Goal: Contribute content: Add original content to the website for others to see

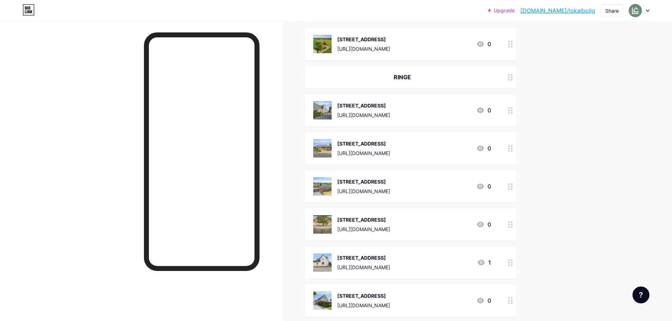
scroll to position [1692, 0]
click at [390, 178] on div "[STREET_ADDRESS]" at bounding box center [363, 181] width 53 height 7
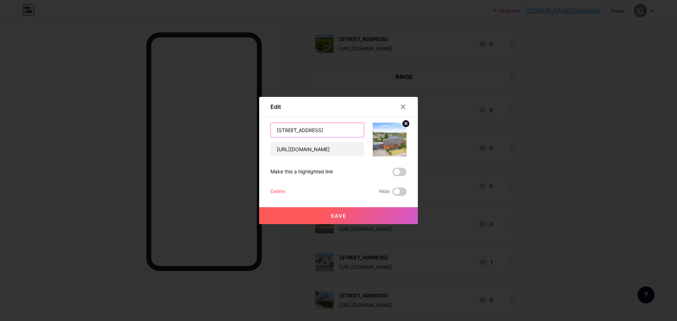
click at [361, 128] on input "[STREET_ADDRESS]" at bounding box center [317, 130] width 93 height 14
paste input "Ferritslev"
type input "[STREET_ADDRESS]"
click at [365, 215] on button "Save" at bounding box center [338, 215] width 159 height 17
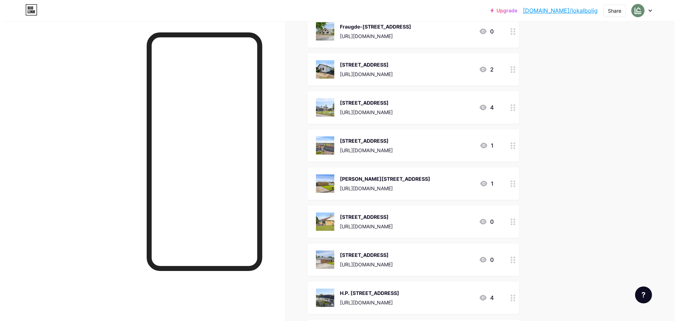
scroll to position [0, 0]
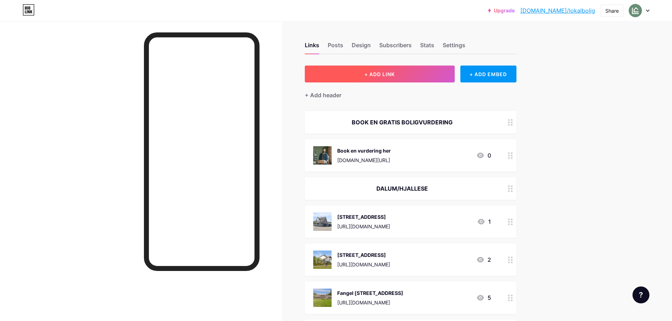
click at [412, 69] on button "+ ADD LINK" at bounding box center [380, 74] width 150 height 17
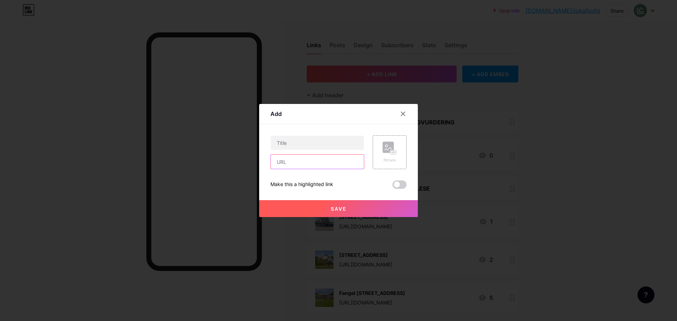
click at [294, 162] on input "text" at bounding box center [317, 162] width 93 height 14
paste input "✨ NYHED ✨ NYHED ✨ NYHED ✨ FAMILIEVILLA FRA 2022 MED JORDVARME 🏠 Et lukket og bø…"
type input "✨ NYHED ✨ NYHED ✨ NYHED ✨ FAMILIEVILLA FRA 2022 MED JORDVARME 🏠 Et lukket og bø…"
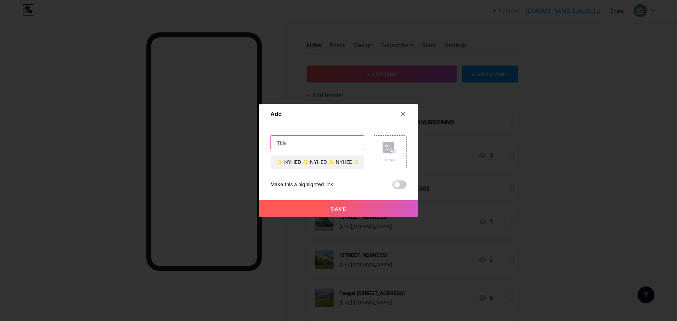
click at [299, 136] on input "text" at bounding box center [317, 143] width 93 height 14
paste input "Mellemløkken 22 5792 [GEOGRAPHIC_DATA]"
type input "Mellemløkken 22 5792 [GEOGRAPHIC_DATA]"
drag, startPoint x: 278, startPoint y: 164, endPoint x: 382, endPoint y: 174, distance: 104.5
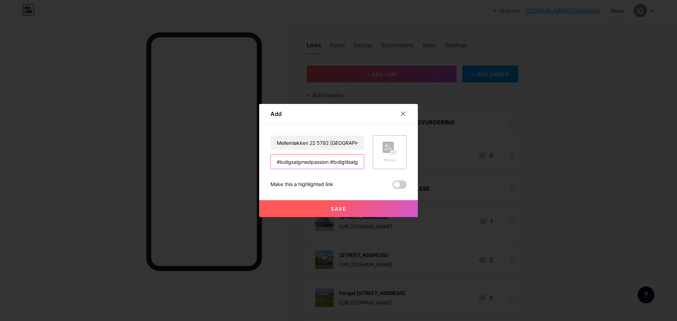
click at [382, 174] on div "Mellemløkken 22 5792 Årslev ✨ NYHED ✨ NYHED ✨ NYHED ✨ FAMILIEVILLA FRA 2022 MED…" at bounding box center [338, 162] width 136 height 54
paste input "[URL][DOMAIN_NAME]"
type input "[URL][DOMAIN_NAME]"
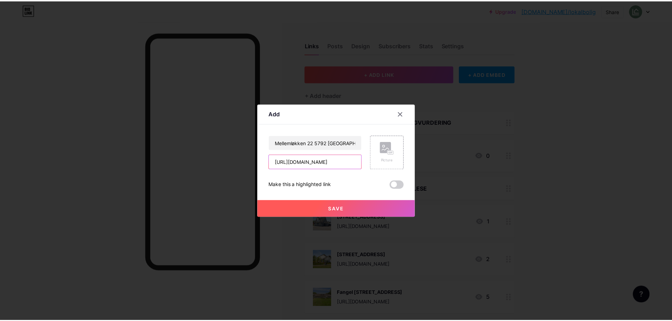
scroll to position [0, 0]
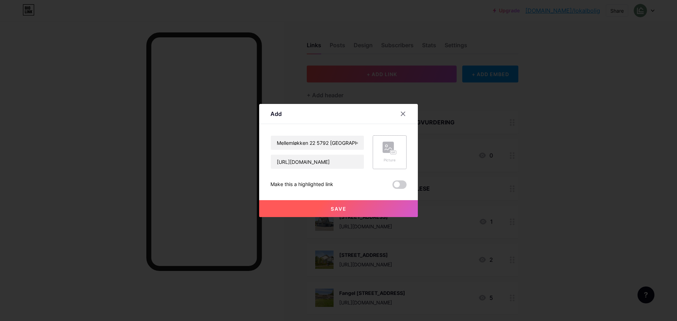
click at [389, 140] on div "Picture" at bounding box center [390, 152] width 34 height 34
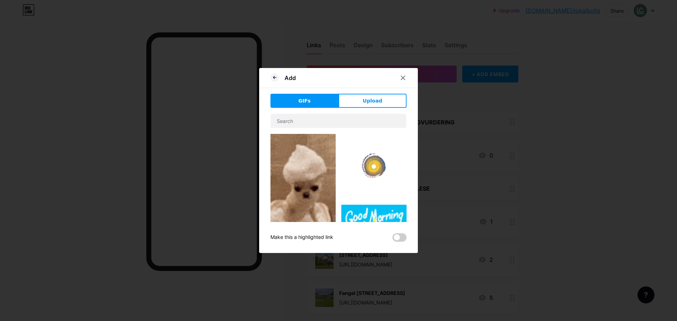
click at [375, 97] on span "Upload" at bounding box center [372, 100] width 19 height 7
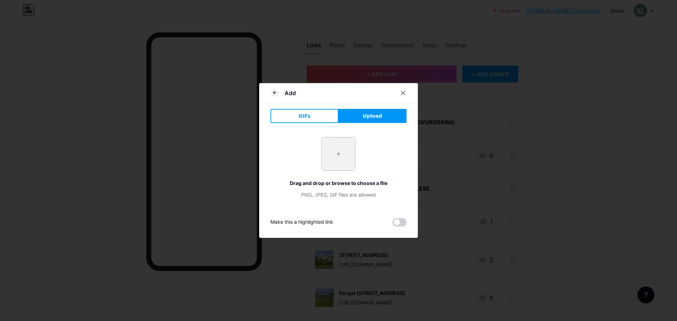
click at [337, 149] on input "file" at bounding box center [338, 154] width 33 height 33
type input "C:\fakepath\DSC01776.webp"
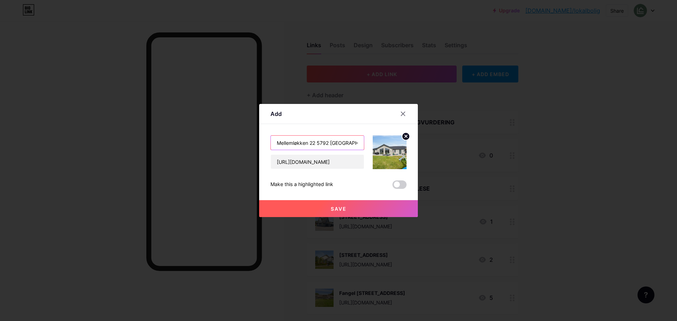
click at [314, 144] on input "Mellemløkken 22 5792 [GEOGRAPHIC_DATA]" at bounding box center [317, 143] width 93 height 14
type input "[STREET_ADDRESS]"
click at [372, 212] on button "Save" at bounding box center [338, 208] width 159 height 17
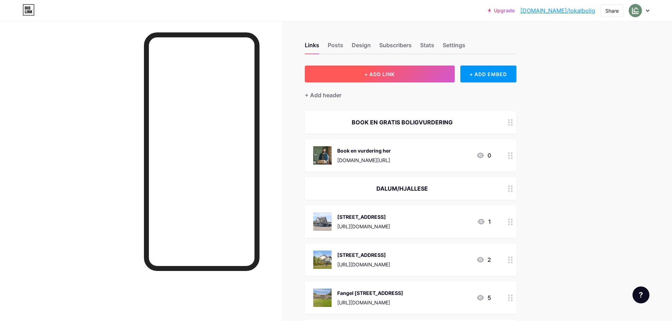
click at [408, 79] on button "+ ADD LINK" at bounding box center [380, 74] width 150 height 17
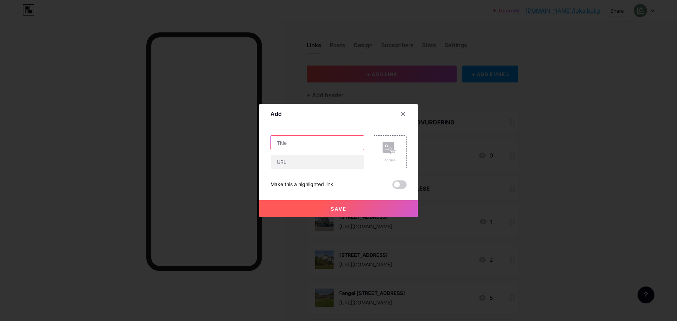
click at [332, 146] on input "text" at bounding box center [317, 143] width 93 height 14
type input "[STREET_ADDRESS]"
click at [320, 159] on input "text" at bounding box center [317, 162] width 93 height 14
paste input "[URL][DOMAIN_NAME]"
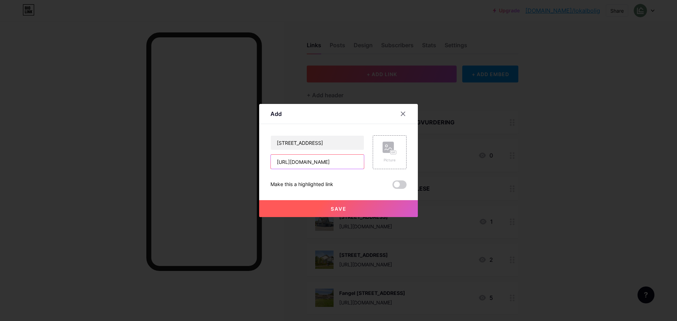
type input "[URL][DOMAIN_NAME]"
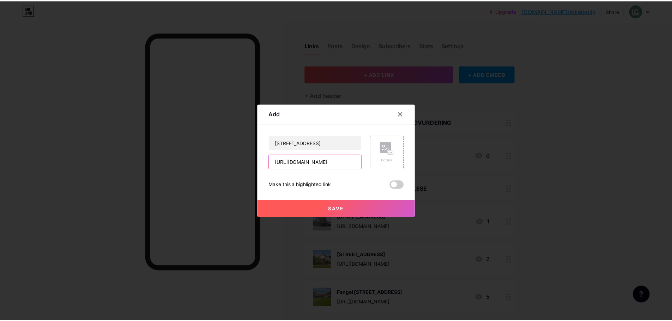
scroll to position [0, 0]
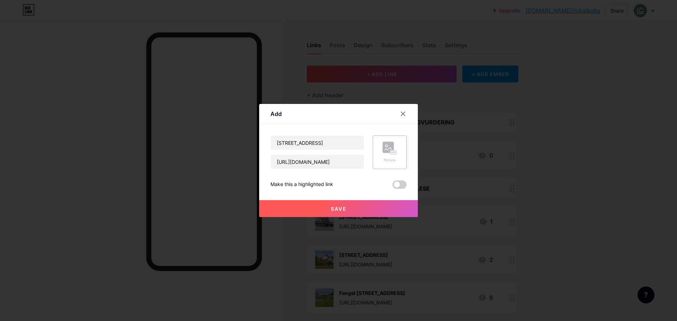
click at [376, 144] on div "Picture" at bounding box center [390, 152] width 34 height 34
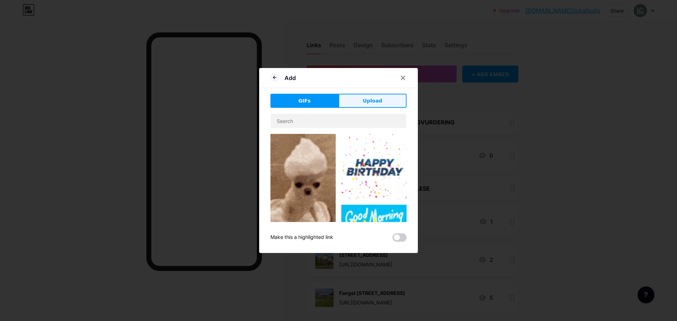
click at [391, 94] on button "Upload" at bounding box center [373, 101] width 68 height 14
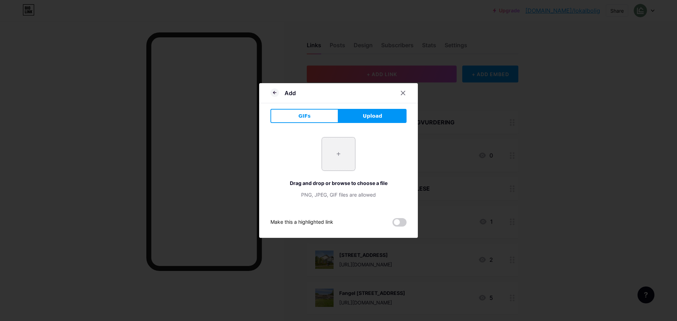
click at [324, 154] on input "file" at bounding box center [338, 154] width 33 height 33
type input "C:\fakepath\DSC02980.webp"
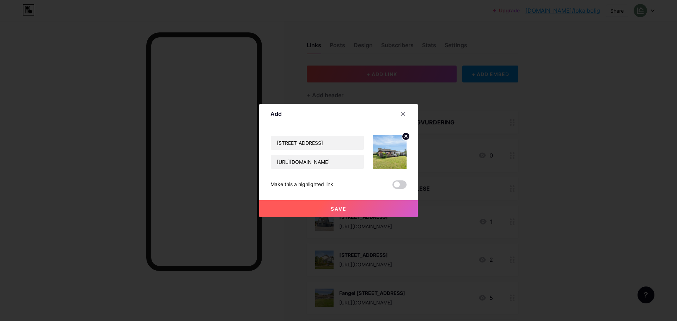
click at [354, 208] on button "Save" at bounding box center [338, 208] width 159 height 17
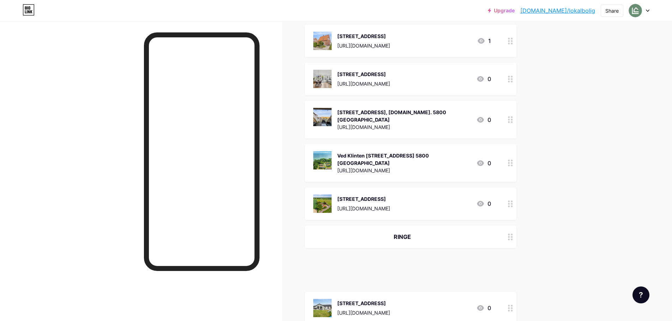
scroll to position [1562, 0]
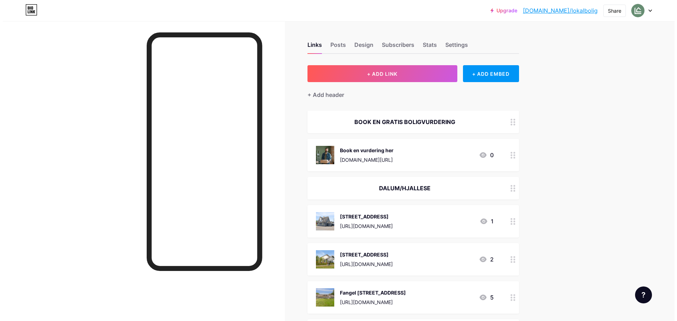
scroll to position [0, 0]
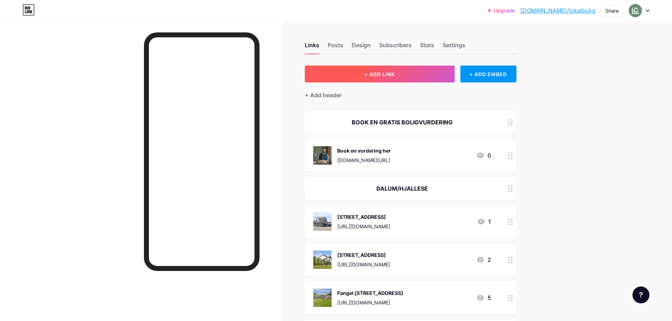
click at [403, 79] on button "+ ADD LINK" at bounding box center [380, 74] width 150 height 17
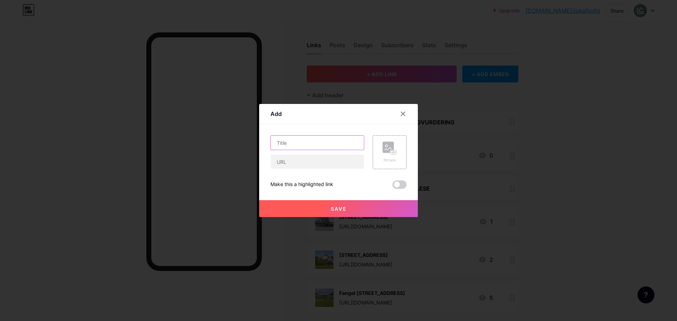
click at [341, 143] on input "text" at bounding box center [317, 143] width 93 height 14
type input "[STREET_ADDRESS]"
click at [305, 156] on input "text" at bounding box center [317, 162] width 93 height 14
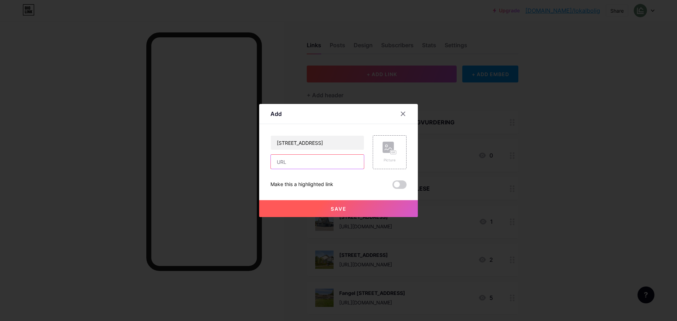
paste input "[URL][DOMAIN_NAME]"
type input "[URL][DOMAIN_NAME]"
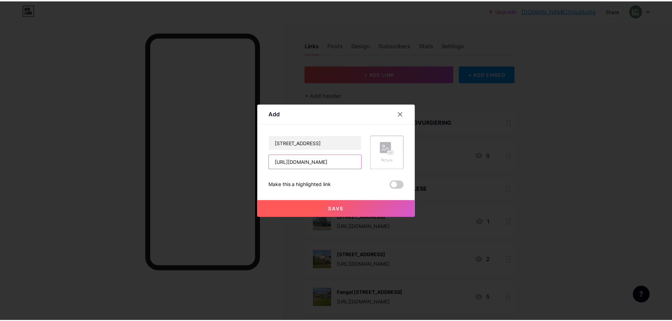
scroll to position [0, 0]
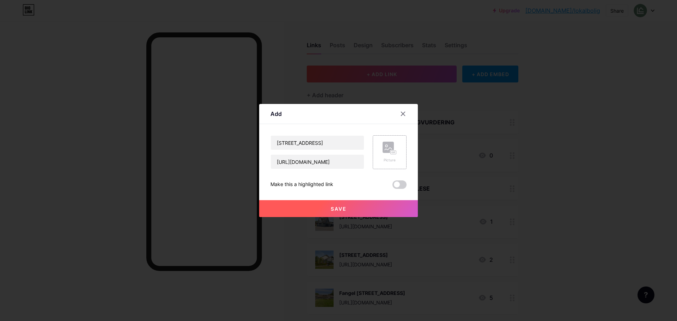
click at [388, 149] on rect at bounding box center [388, 147] width 11 height 11
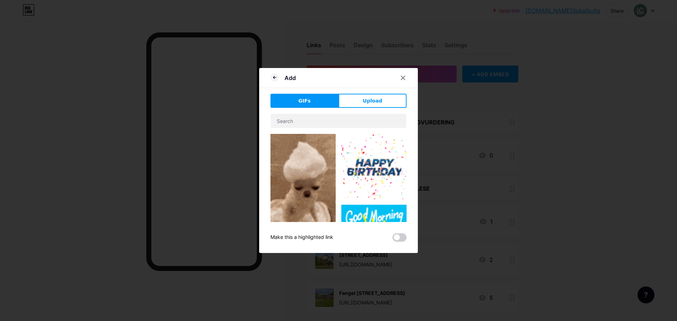
click at [391, 93] on div "Add GIFs Upload Content YouTube Play YouTube video without leaving your page. A…" at bounding box center [338, 160] width 159 height 185
click at [386, 99] on button "Upload" at bounding box center [373, 101] width 68 height 14
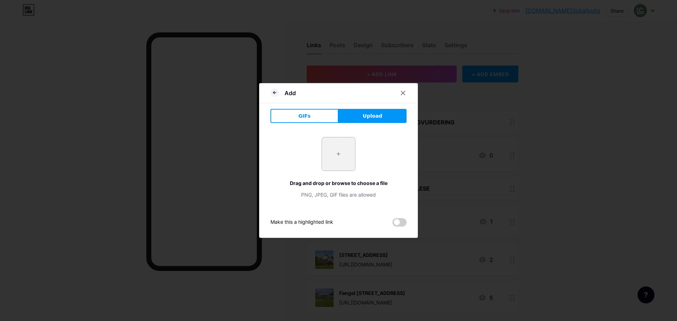
click at [329, 153] on input "file" at bounding box center [338, 154] width 33 height 33
type input "C:\fakepath\DSC02775.webp"
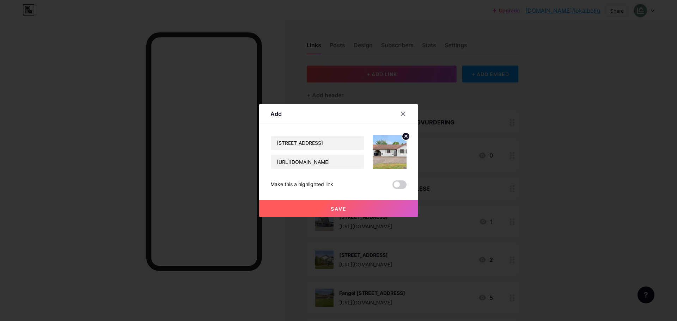
click at [348, 207] on button "Save" at bounding box center [338, 208] width 159 height 17
